Goal: Task Accomplishment & Management: Complete application form

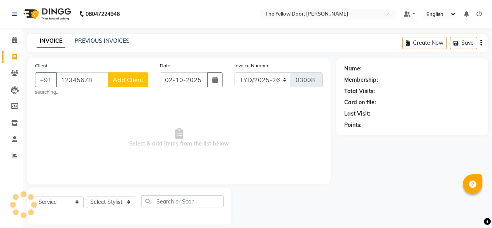
select select "service"
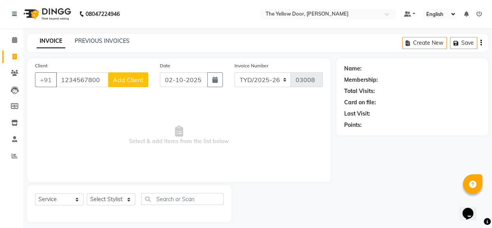
type input "1234567800"
click at [119, 84] on button "Add Client" at bounding box center [128, 79] width 40 height 15
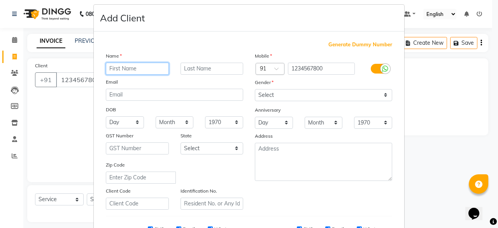
scroll to position [5, 0]
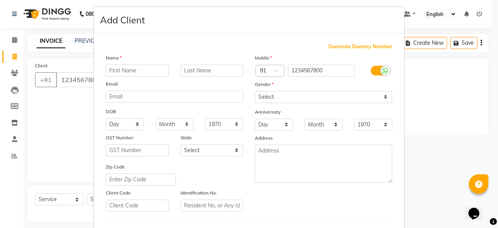
click at [382, 70] on icon at bounding box center [385, 70] width 6 height 7
click at [0, 0] on input "checkbox" at bounding box center [0, 0] width 0 height 0
click at [380, 70] on label at bounding box center [380, 71] width 18 height 10
click at [0, 0] on input "checkbox" at bounding box center [0, 0] width 0 height 0
click at [369, 46] on span "Generate Dummy Number" at bounding box center [360, 47] width 64 height 8
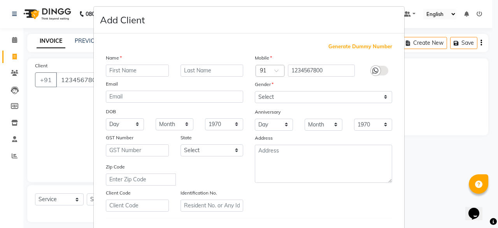
type input "1226200000001"
checkbox input "false"
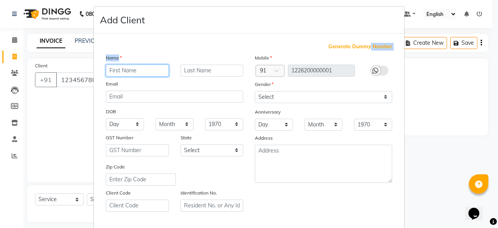
click at [130, 73] on input "text" at bounding box center [137, 71] width 63 height 12
type input "t"
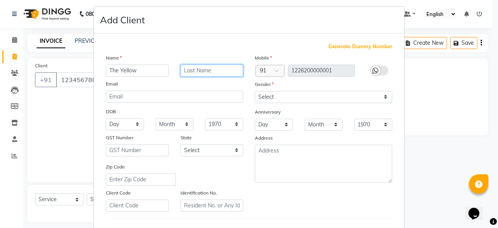
click at [194, 72] on input "text" at bounding box center [211, 71] width 63 height 12
click at [154, 71] on input "The Yellow" at bounding box center [137, 71] width 63 height 12
type input "The Yellow Door"
click at [191, 76] on input "text" at bounding box center [211, 71] width 63 height 12
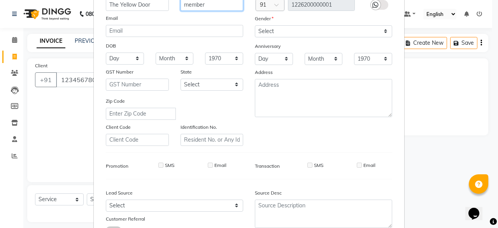
scroll to position [0, 0]
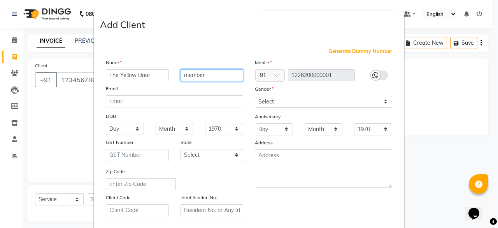
type input "member"
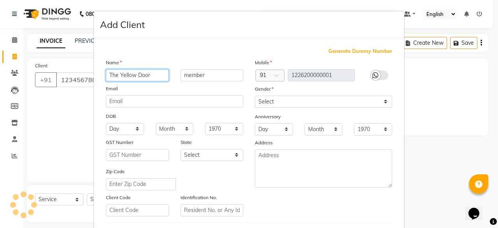
click at [146, 73] on input "The Yellow Door" at bounding box center [137, 75] width 63 height 12
type input "T"
type input "t"
type input "TYD"
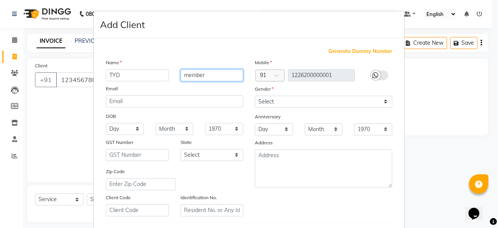
click at [193, 78] on input "member" at bounding box center [211, 75] width 63 height 12
click at [200, 77] on input "member" at bounding box center [211, 75] width 63 height 12
type input "customers"
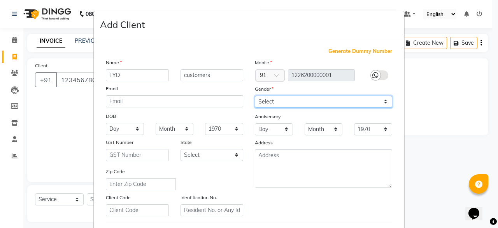
drag, startPoint x: 277, startPoint y: 102, endPoint x: 273, endPoint y: 122, distance: 20.1
click at [273, 122] on div "Mobile Country Code × 91 1226200000001 Gender Select [DEMOGRAPHIC_DATA] [DEMOGR…" at bounding box center [323, 137] width 149 height 158
click at [255, 96] on select "Select [DEMOGRAPHIC_DATA] [DEMOGRAPHIC_DATA] Other Prefer Not To Say" at bounding box center [323, 102] width 137 height 12
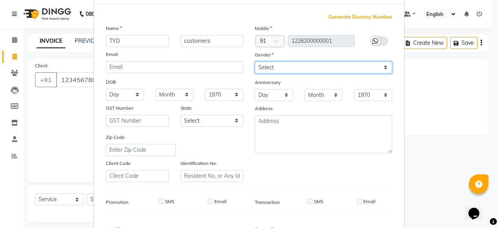
scroll to position [32, 0]
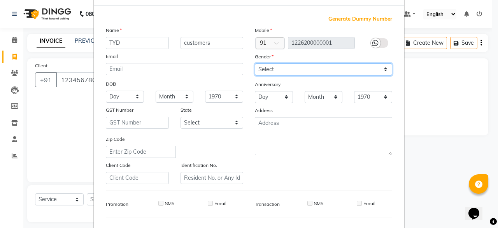
drag, startPoint x: 303, startPoint y: 70, endPoint x: 276, endPoint y: 122, distance: 58.1
click at [276, 122] on div "Mobile Country Code × 91 1226200000001 Gender Select [DEMOGRAPHIC_DATA] [DEMOGR…" at bounding box center [323, 105] width 149 height 158
select select "prefer_not_to_say"
click at [255, 63] on select "Select [DEMOGRAPHIC_DATA] [DEMOGRAPHIC_DATA] Other Prefer Not To Say" at bounding box center [323, 69] width 137 height 12
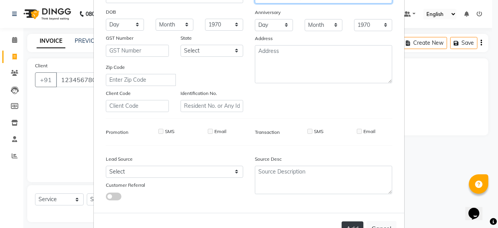
scroll to position [104, 0]
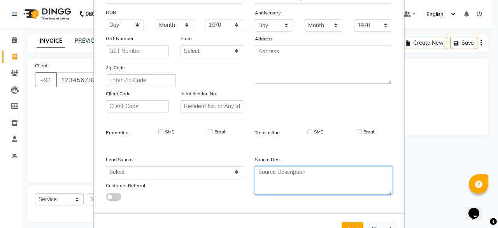
click at [282, 183] on textarea at bounding box center [323, 180] width 137 height 28
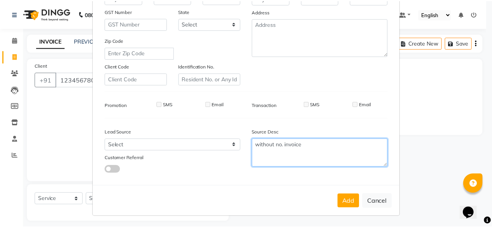
scroll to position [135, 0]
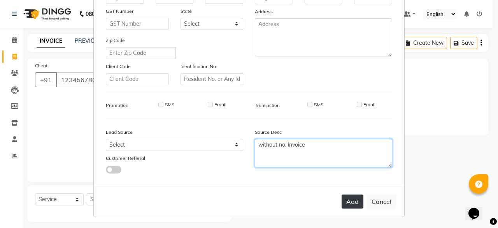
type textarea "without no. invoice"
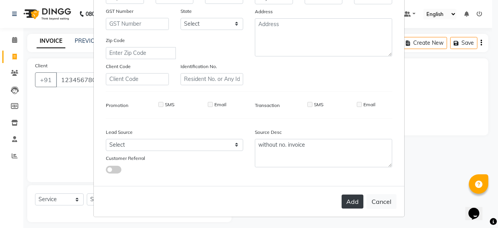
click at [348, 204] on button "Add" at bounding box center [352, 201] width 22 height 14
type input "1226200000001"
select select
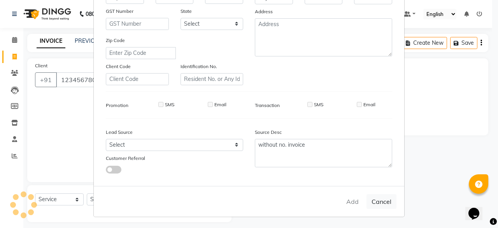
select select
checkbox input "false"
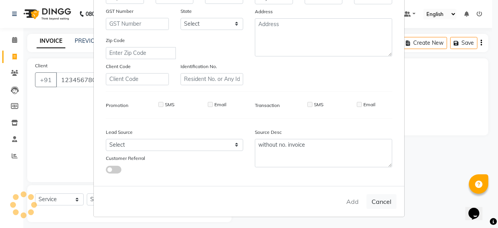
checkbox input "false"
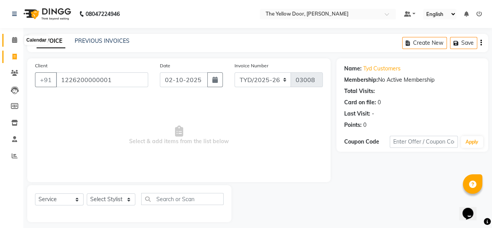
click at [16, 42] on icon at bounding box center [14, 40] width 5 height 6
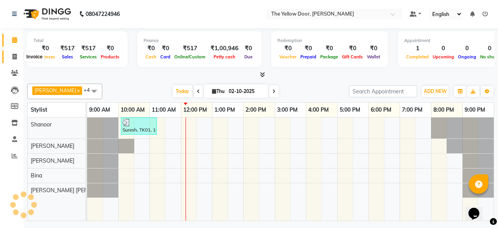
click at [18, 60] on span at bounding box center [15, 57] width 14 height 9
select select "service"
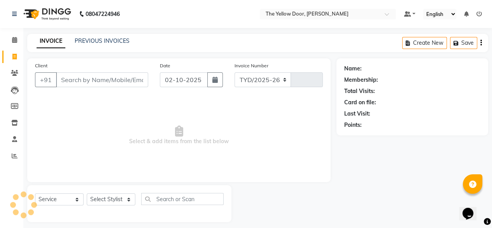
select select "5650"
type input "03008"
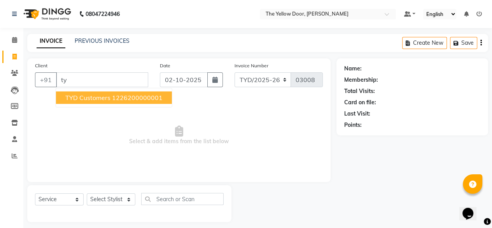
type input "t"
click at [145, 99] on ngb-highlight "1226200000001" at bounding box center [137, 98] width 51 height 8
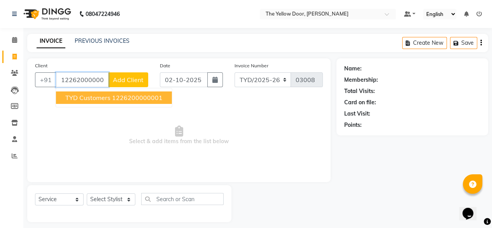
type input "1226200000001"
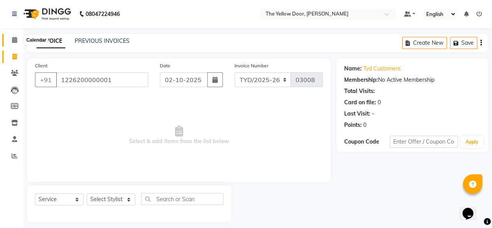
drag, startPoint x: 25, startPoint y: 37, endPoint x: 12, endPoint y: 41, distance: 13.0
click at [12, 41] on app-home "08047224946 Select Location × The Yellow Door, Anekal Taluk Default Panel My Pa…" at bounding box center [246, 117] width 492 height 234
click at [12, 41] on icon at bounding box center [14, 40] width 5 height 6
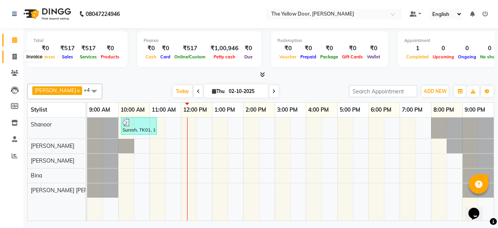
click at [13, 60] on icon at bounding box center [14, 57] width 4 height 6
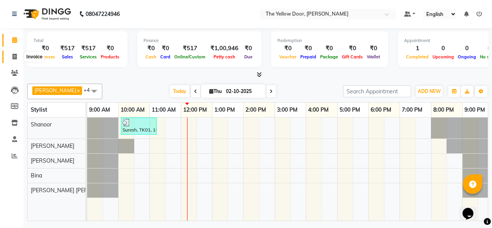
select select "service"
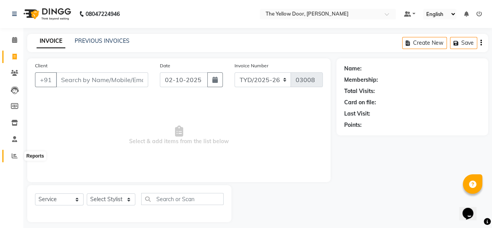
click at [10, 154] on span at bounding box center [15, 156] width 14 height 9
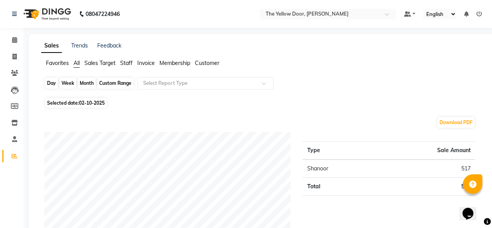
click at [53, 83] on div "Day" at bounding box center [51, 83] width 13 height 11
select select "10"
select select "2025"
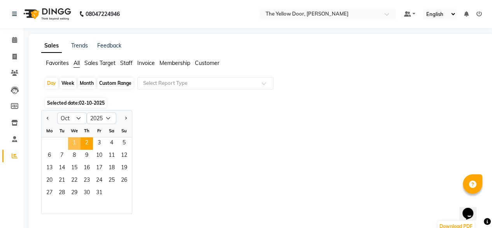
click at [73, 147] on span "1" at bounding box center [74, 143] width 12 height 12
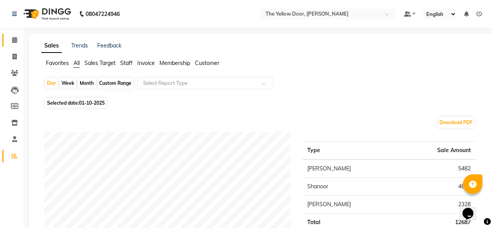
click at [13, 46] on link "Calendar" at bounding box center [11, 40] width 19 height 13
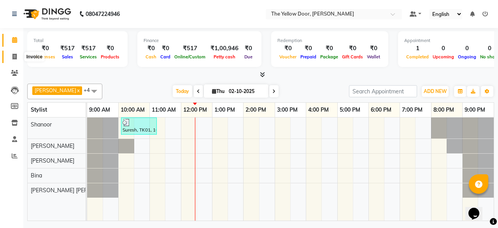
click at [13, 58] on icon at bounding box center [14, 57] width 4 height 6
select select "service"
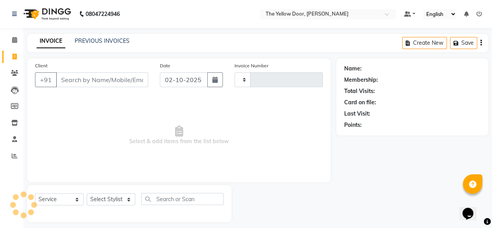
type input "03008"
select select "5650"
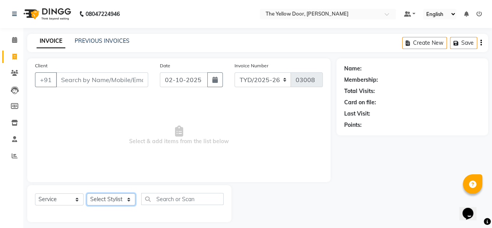
drag, startPoint x: 113, startPoint y: 200, endPoint x: 109, endPoint y: 165, distance: 35.6
click at [109, 165] on div "Client +91 Date [DATE] Invoice Number TYD/2025-26 V/[PHONE_NUMBER] Select & add…" at bounding box center [178, 140] width 315 height 164
select select "51707"
click at [87, 194] on select "Select Stylist [PERSON_NAME] [PERSON_NAME] [PERSON_NAME] Housekeeping Manager […" at bounding box center [111, 199] width 49 height 12
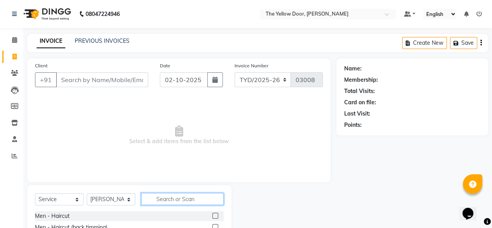
click at [189, 196] on input "text" at bounding box center [182, 199] width 82 height 12
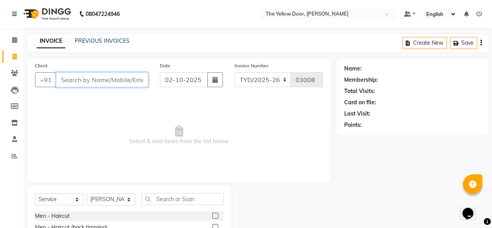
click at [140, 78] on input "Client" at bounding box center [102, 79] width 92 height 15
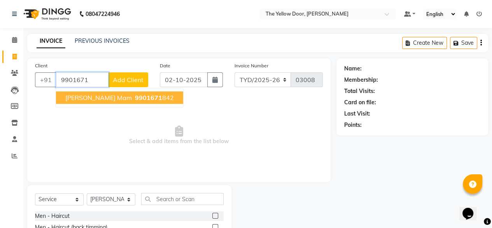
click at [135, 97] on span "9901671" at bounding box center [148, 98] width 27 height 8
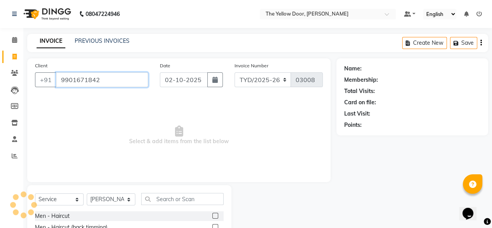
type input "9901671842"
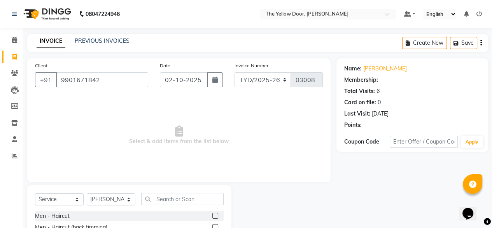
select select "1: Object"
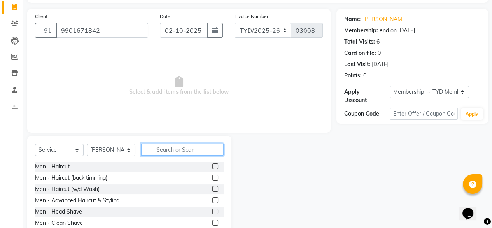
click at [154, 151] on input "text" at bounding box center [182, 150] width 82 height 12
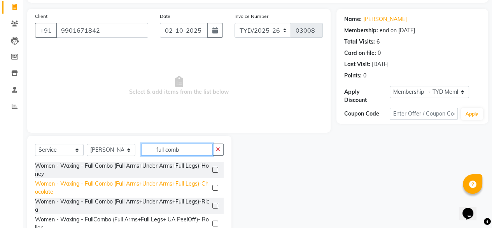
type input "full comb"
click at [124, 181] on div "Women - Waxing - Full Combo (Full Arms+Under Arms+Full Legs)-Chocolate" at bounding box center [122, 188] width 174 height 16
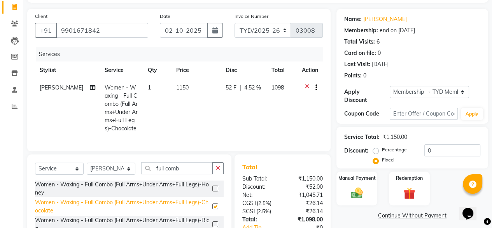
checkbox input "false"
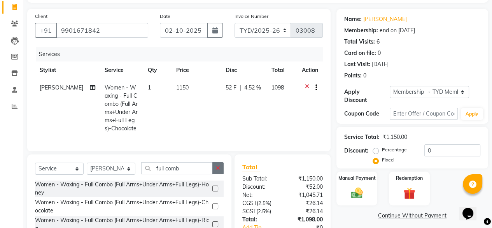
click at [218, 174] on button "button" at bounding box center [217, 168] width 11 height 12
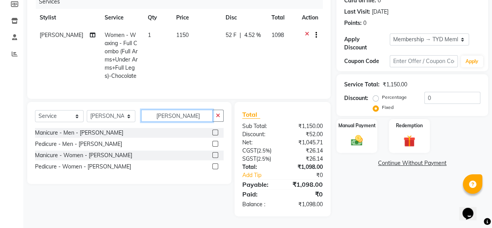
scroll to position [108, 0]
type input "[PERSON_NAME]"
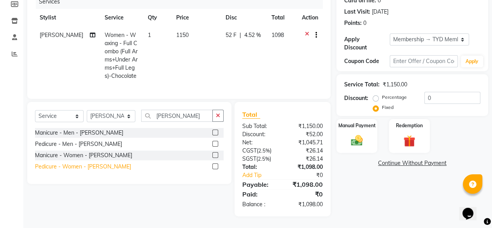
click at [49, 164] on div "Pedicure - Women - [PERSON_NAME]" at bounding box center [83, 167] width 96 height 8
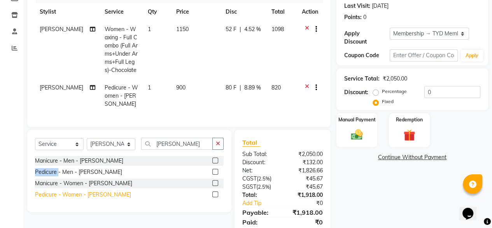
click at [49, 164] on div "Manicure - Men - [PERSON_NAME] - Men - [PERSON_NAME] - Women - [PERSON_NAME] Pe…" at bounding box center [129, 178] width 189 height 45
checkbox input "false"
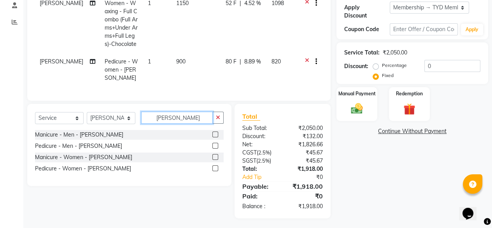
click at [190, 115] on input "[PERSON_NAME]" at bounding box center [177, 118] width 72 height 12
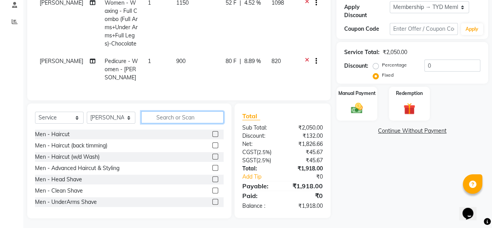
scroll to position [0, 0]
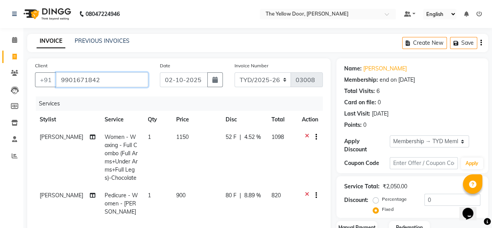
click at [84, 72] on input "9901671842" at bounding box center [102, 79] width 92 height 15
click at [14, 38] on icon at bounding box center [14, 40] width 5 height 6
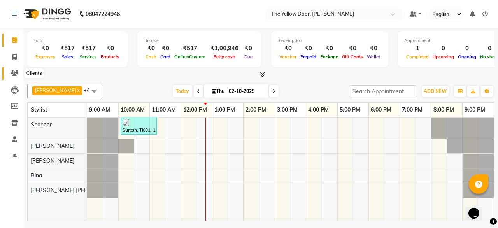
click at [12, 70] on icon at bounding box center [14, 73] width 7 height 6
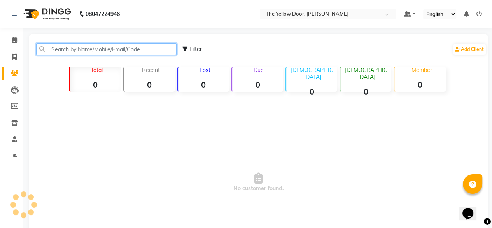
click at [68, 52] on input "text" at bounding box center [106, 49] width 140 height 12
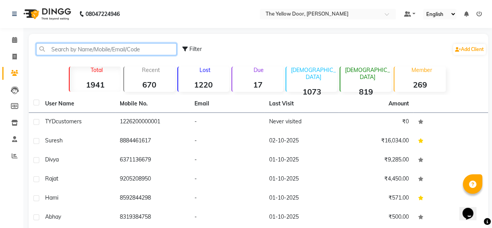
paste input "9901671842"
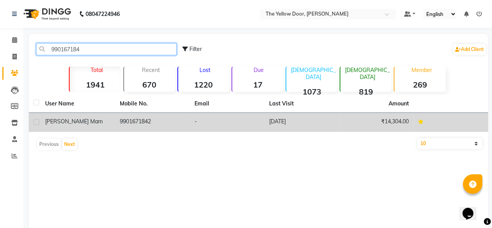
type input "990167184"
click at [118, 117] on td "9901671842" at bounding box center [152, 122] width 75 height 19
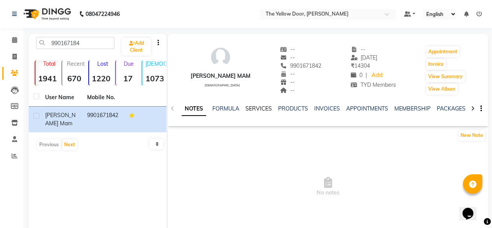
click at [263, 106] on link "SERVICES" at bounding box center [258, 108] width 26 height 7
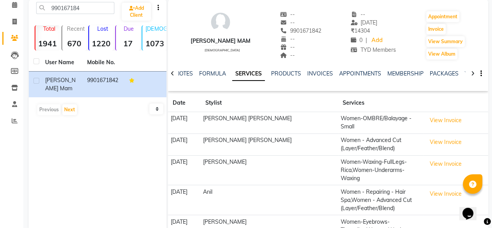
scroll to position [64, 0]
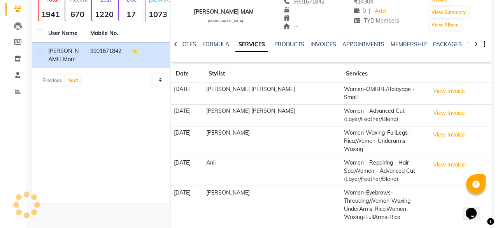
scroll to position [0, 0]
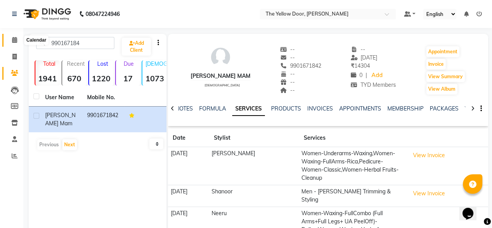
click at [17, 42] on icon at bounding box center [14, 40] width 5 height 6
